Goal: Find contact information: Find contact information

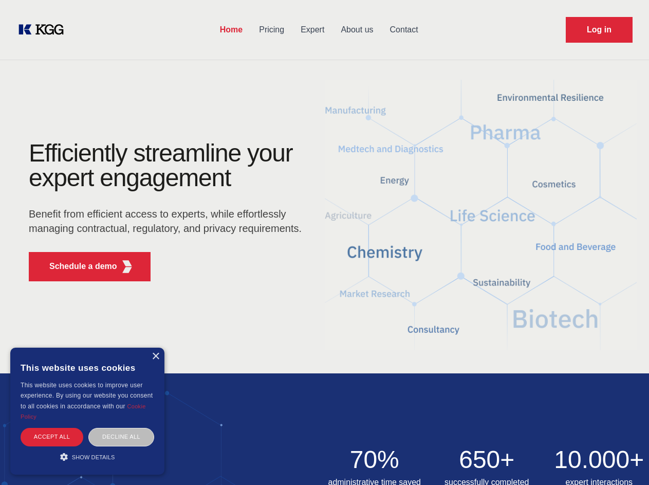
click at [324, 242] on div "Efficiently streamline your expert engagement Benefit from efficient access to …" at bounding box center [168, 215] width 312 height 149
click at [77, 266] on p "Schedule a demo" at bounding box center [83, 266] width 68 height 12
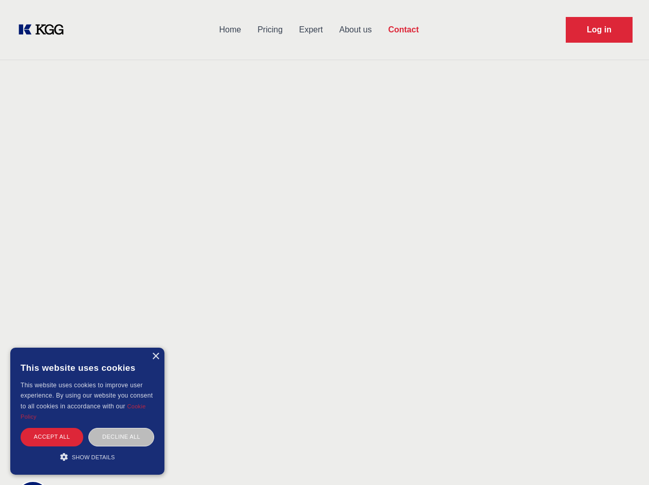
click at [155, 356] on div "× This website uses cookies This website uses cookies to improve user experienc…" at bounding box center [87, 410] width 154 height 127
click at [52, 436] on div "Accept all" at bounding box center [52, 437] width 63 height 18
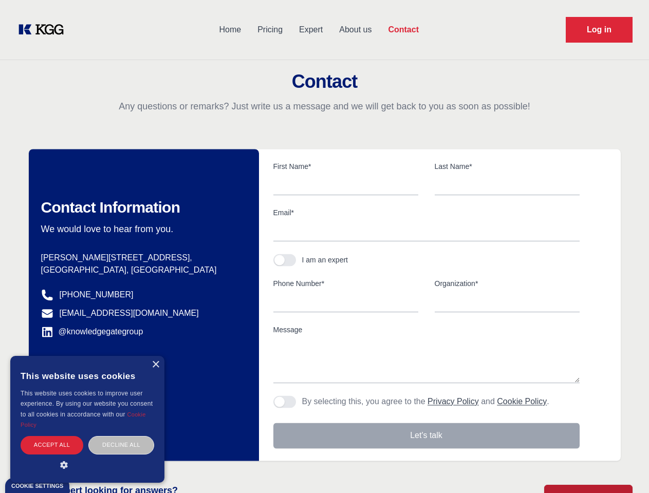
click at [121, 436] on div "Decline all" at bounding box center [121, 445] width 66 height 18
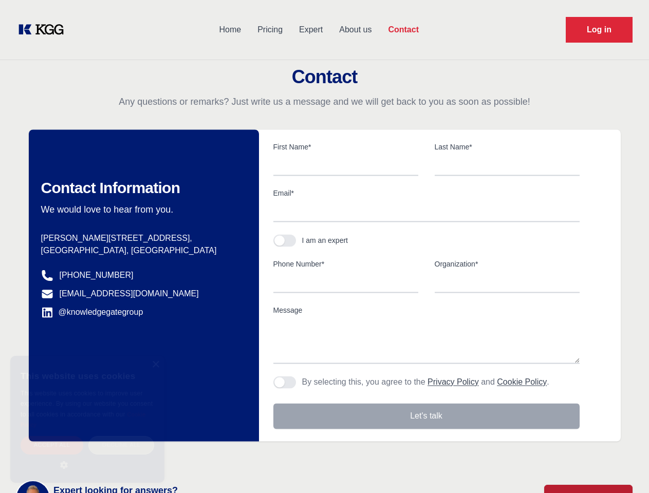
click at [87, 456] on main "Contact Any questions or remarks? Just write us a message and we will get back …" at bounding box center [324, 267] width 649 height 535
